Goal: Obtain resource: Obtain resource

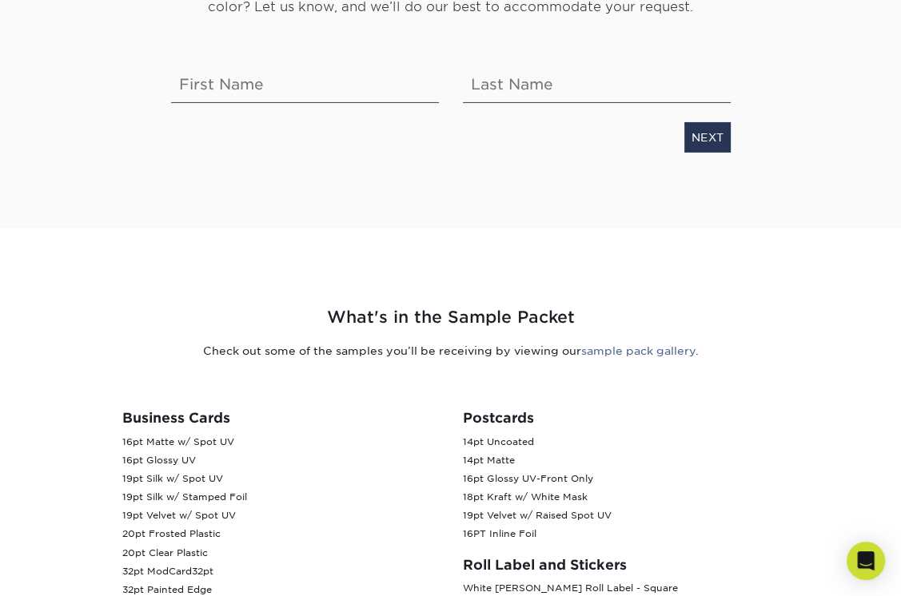
scroll to position [368, 0]
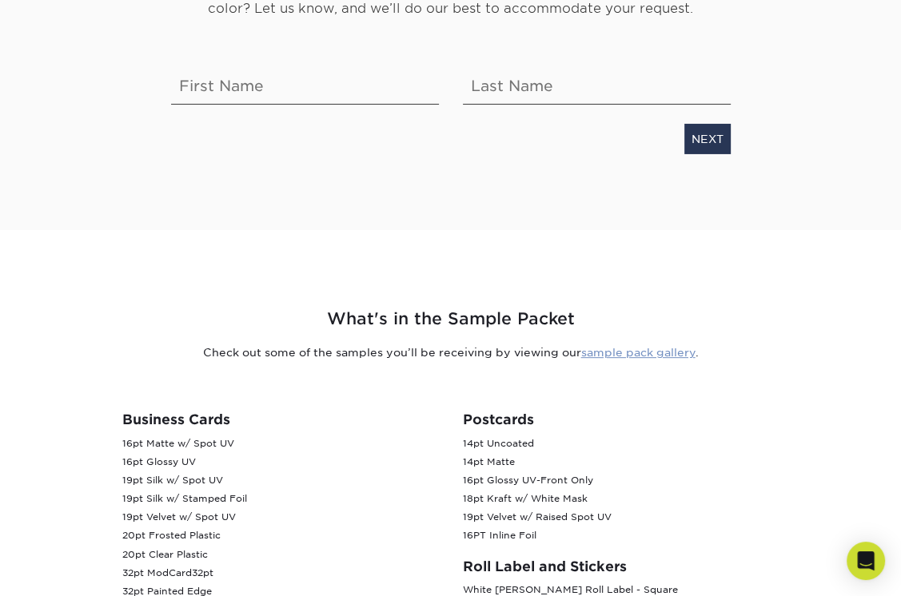
click at [623, 351] on link "sample pack gallery" at bounding box center [638, 352] width 114 height 13
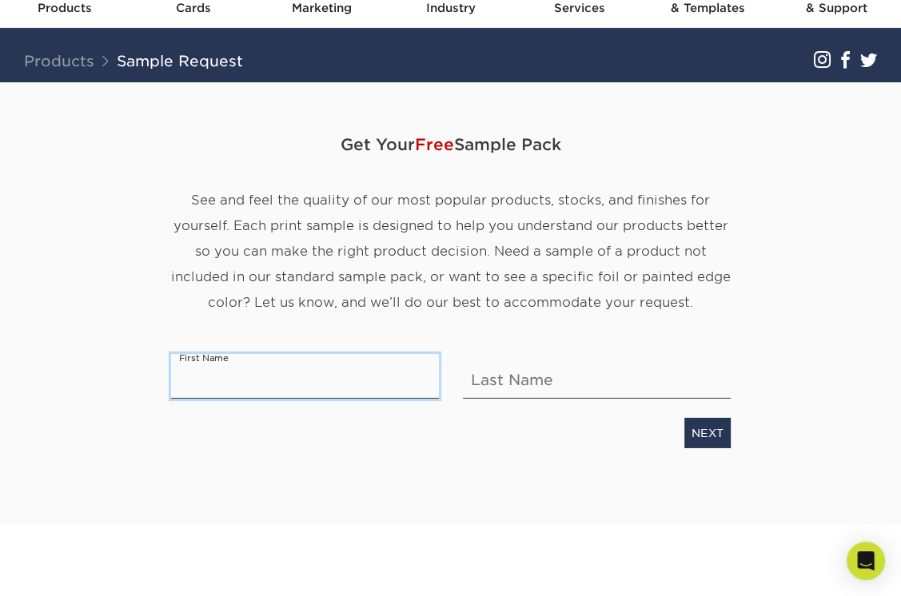
click at [222, 362] on input "text" at bounding box center [305, 375] width 268 height 45
type input "[PERSON_NAME]"
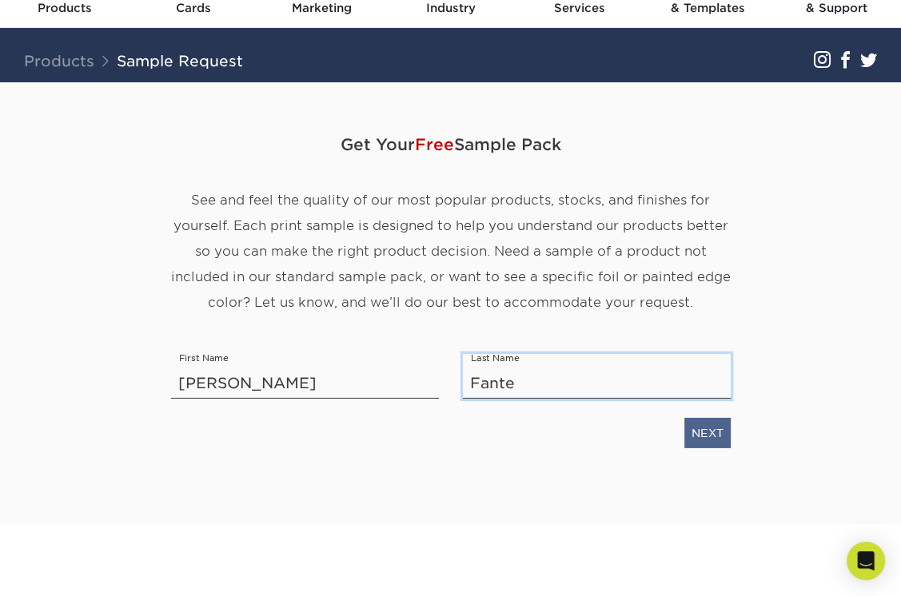
type input "Fante"
click at [707, 431] on link "NEXT" at bounding box center [707, 432] width 46 height 30
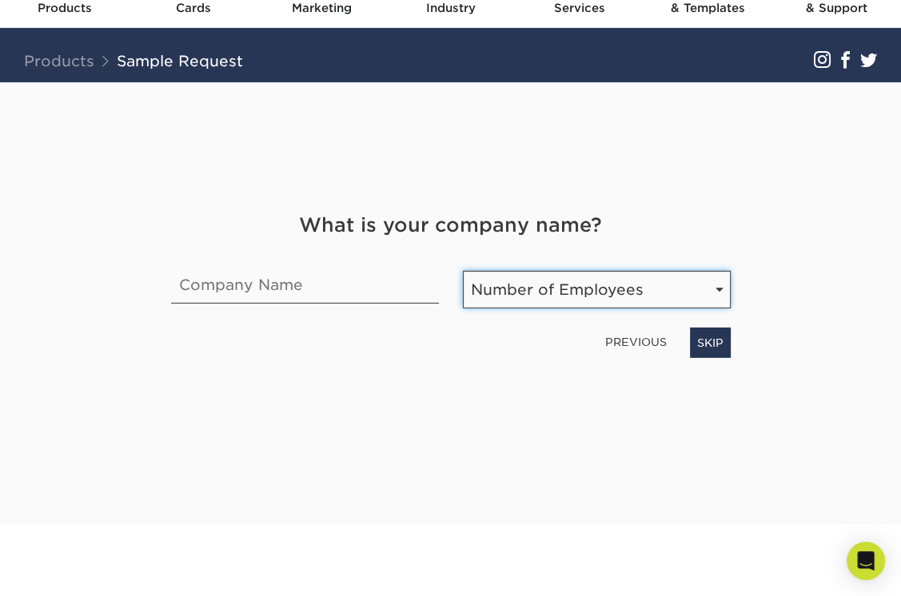
click at [719, 287] on select "Number of Employees Self-employed 1-10 employees 11-50 employees 51-200 employe…" at bounding box center [597, 289] width 268 height 38
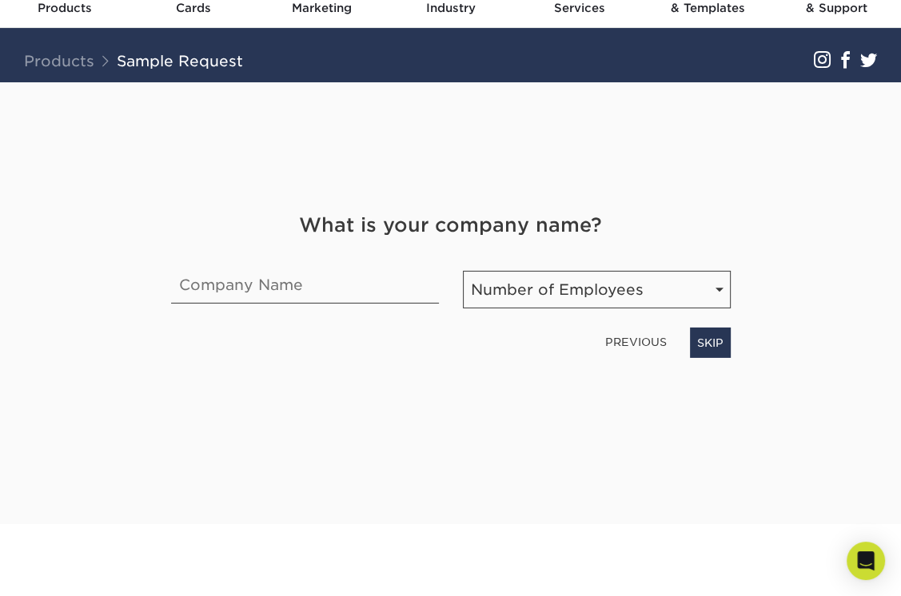
click at [270, 334] on div "PREVIOUS SKIP" at bounding box center [450, 339] width 583 height 37
click at [52, 60] on link "Products" at bounding box center [59, 61] width 70 height 18
